Goal: Task Accomplishment & Management: Manage account settings

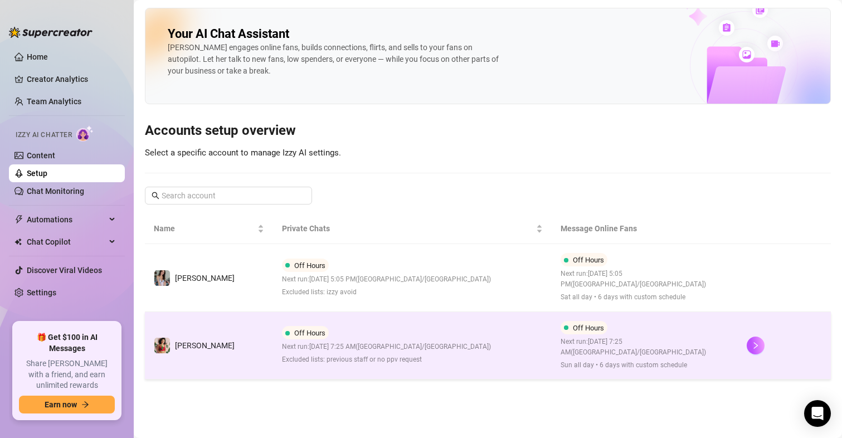
click at [766, 337] on div at bounding box center [784, 346] width 75 height 18
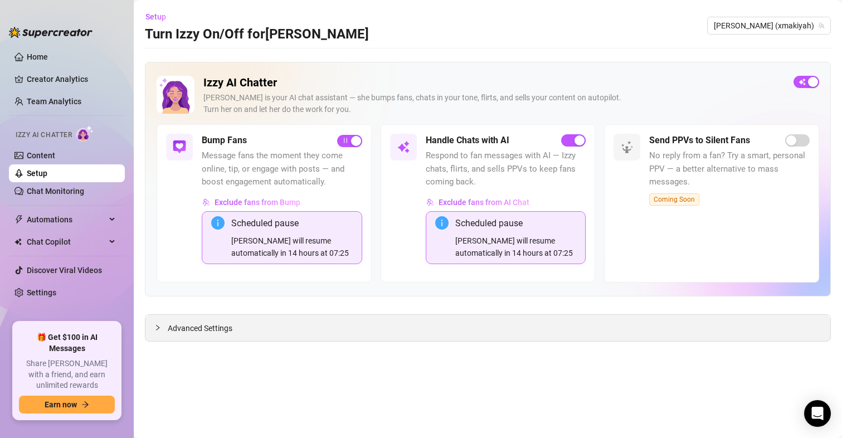
click at [223, 325] on span "Advanced Settings" at bounding box center [200, 328] width 65 height 12
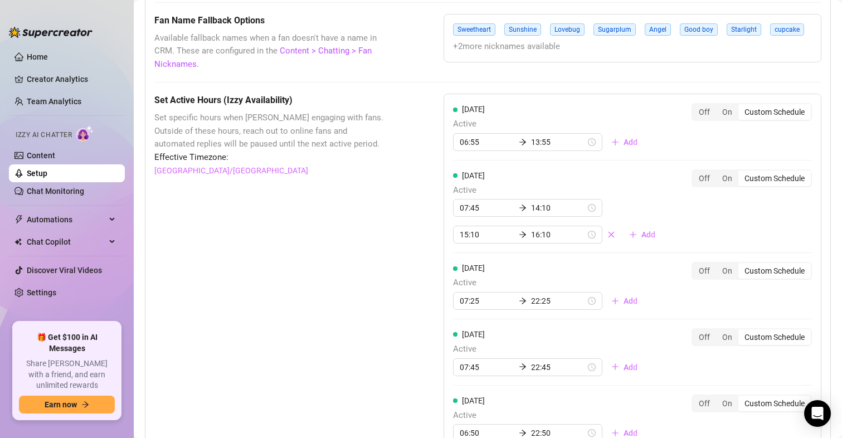
scroll to position [1003, 0]
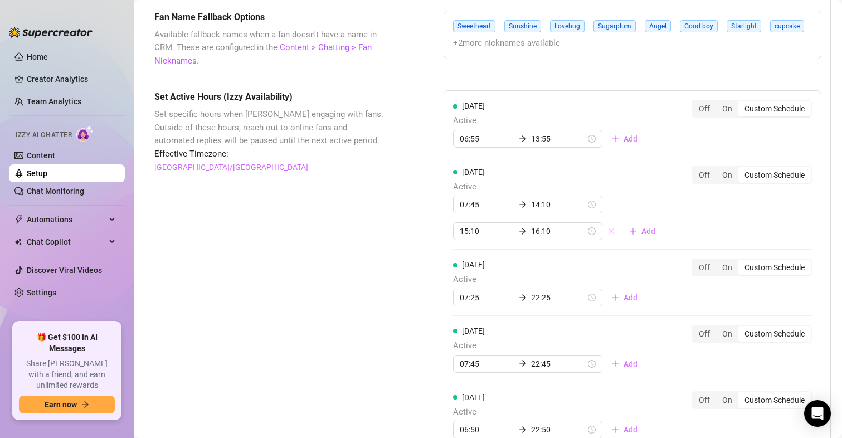
click at [609, 233] on icon "close" at bounding box center [612, 232] width 6 height 6
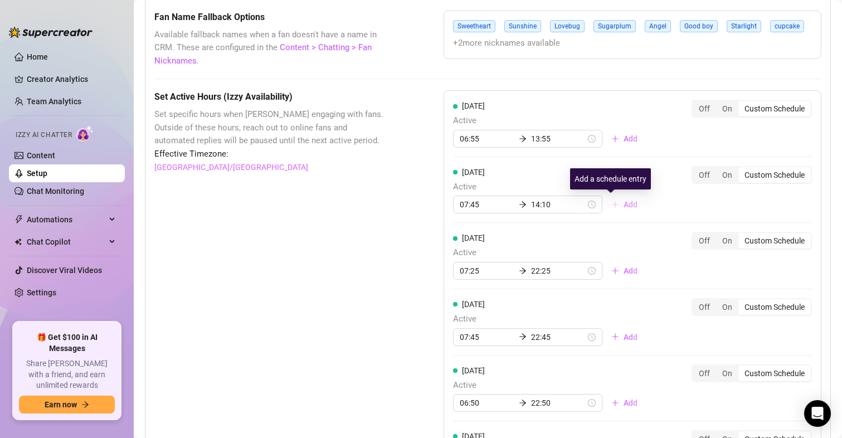
click at [624, 206] on span "Add" at bounding box center [631, 204] width 14 height 9
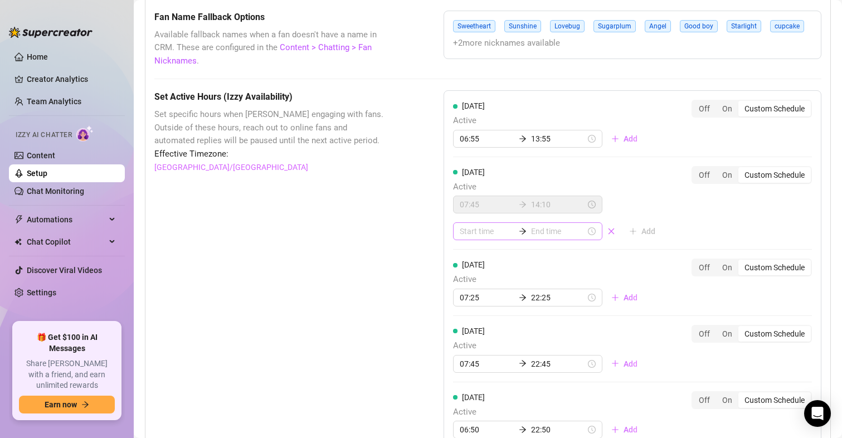
click at [514, 227] on div at bounding box center [522, 231] width 17 height 8
click at [467, 280] on div "17" at bounding box center [465, 284] width 27 height 16
click at [502, 290] on div "10" at bounding box center [497, 293] width 27 height 16
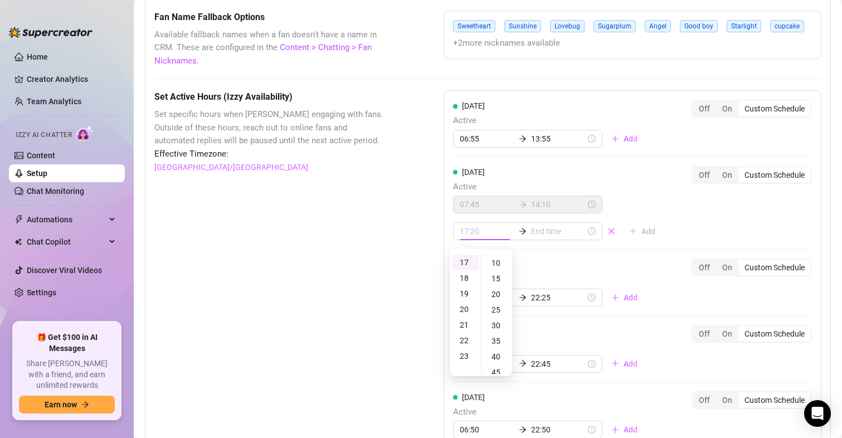
type input "17:10"
click at [557, 232] on input at bounding box center [558, 231] width 55 height 12
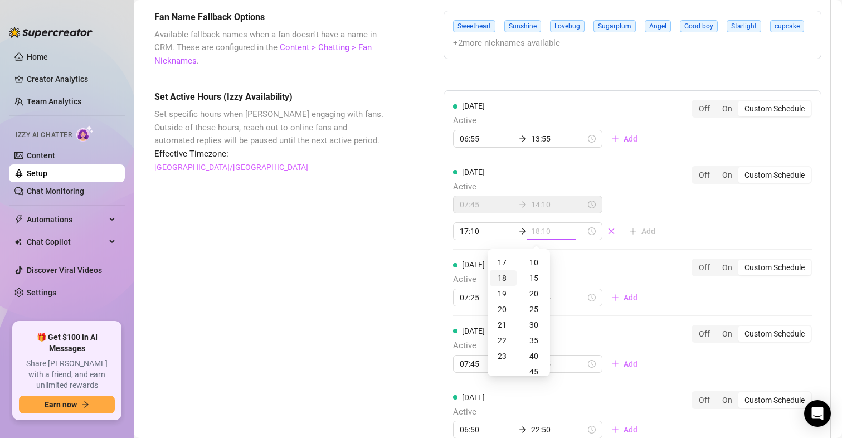
click at [504, 279] on div "18" at bounding box center [503, 278] width 27 height 16
click at [533, 261] on div "10" at bounding box center [535, 263] width 27 height 16
type input "18:10"
click at [374, 245] on div "Set Active Hours (Izzy Availability) Set specific hours when Izzy engaging with…" at bounding box center [271, 388] width 234 height 597
